Goal: Find specific page/section: Find specific page/section

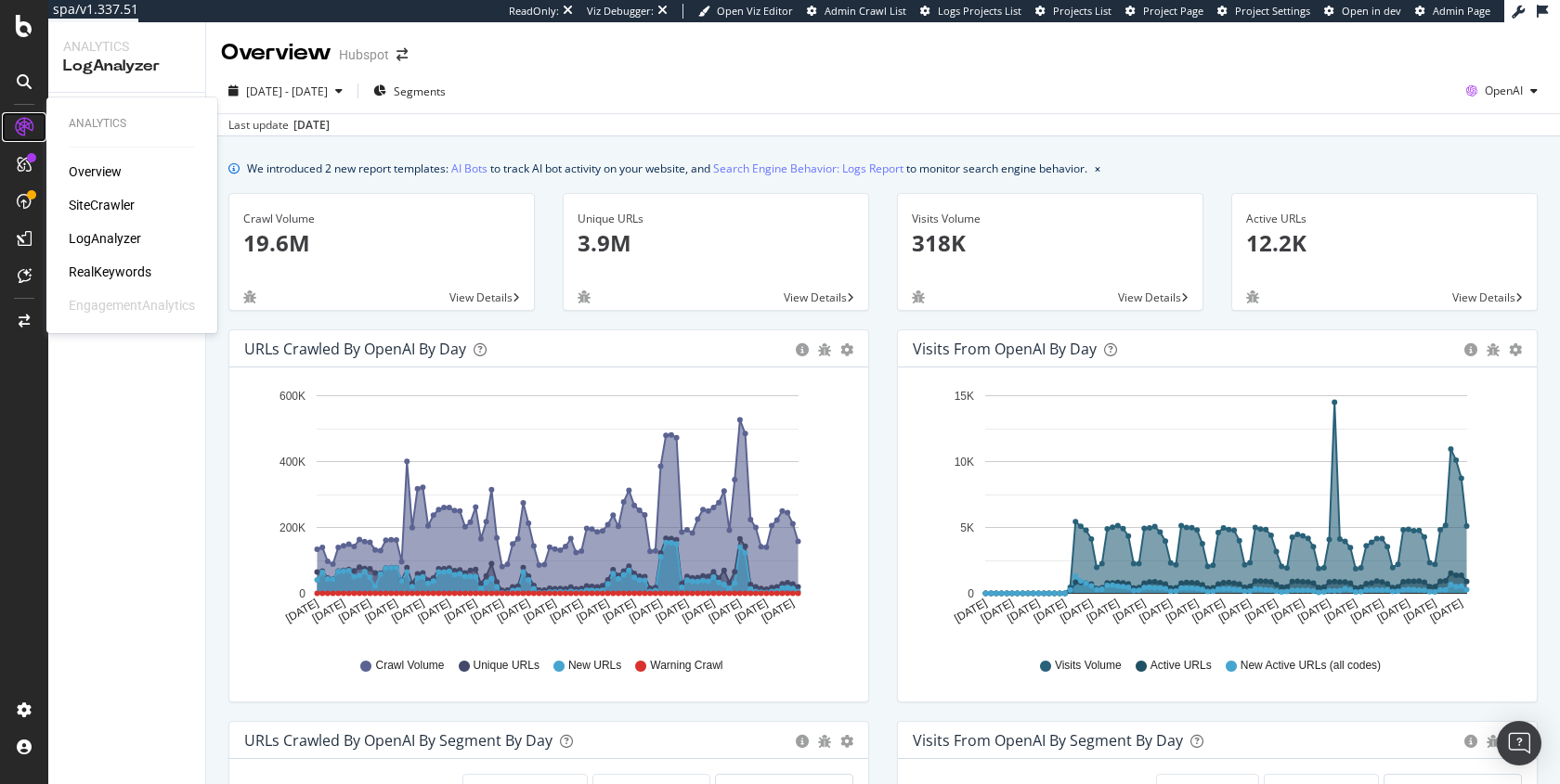
click at [29, 131] on icon at bounding box center [24, 127] width 19 height 19
